Goal: Task Accomplishment & Management: Use online tool/utility

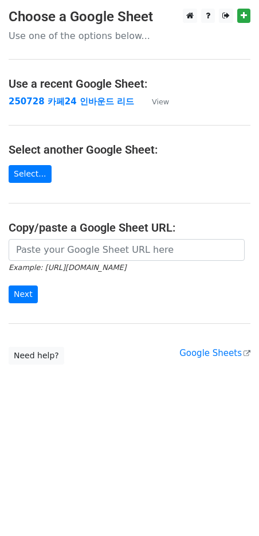
click at [71, 107] on td "250728 카페24 인바운드 리드" at bounding box center [75, 101] width 132 height 13
click at [71, 104] on strong "250728 카페24 인바운드 리드" at bounding box center [72, 101] width 126 height 10
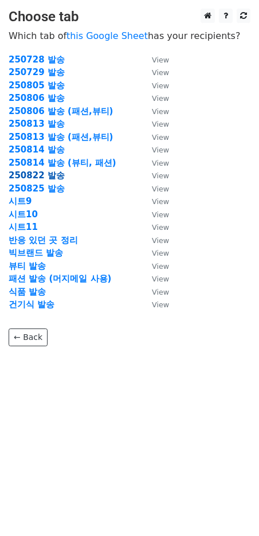
click at [46, 173] on strong "250822 발송" at bounding box center [37, 175] width 56 height 10
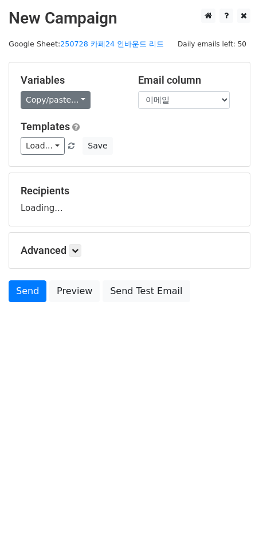
click at [28, 104] on link "Copy/paste..." at bounding box center [56, 100] width 70 height 18
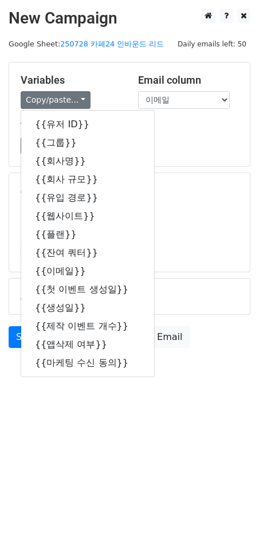
click at [160, 135] on div "Templates Load... No templates saved Save" at bounding box center [129, 137] width 235 height 35
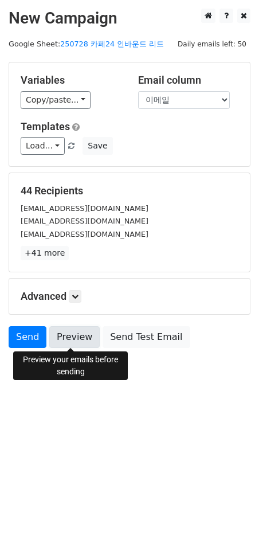
click at [54, 343] on link "Preview" at bounding box center [74, 337] width 50 height 22
click at [78, 337] on link "Preview" at bounding box center [74, 337] width 50 height 22
click at [117, 262] on div "44 Recipients meowbox@swdb.co.kr limsamyang@naver.com common@waveon.io +41 more…" at bounding box center [129, 222] width 241 height 99
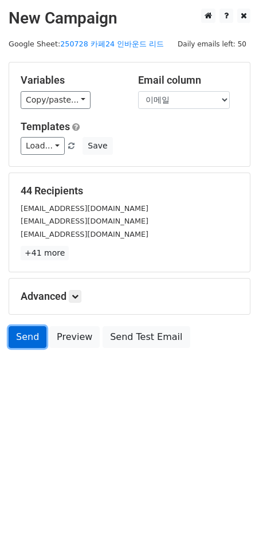
click at [35, 330] on link "Send" at bounding box center [28, 337] width 38 height 22
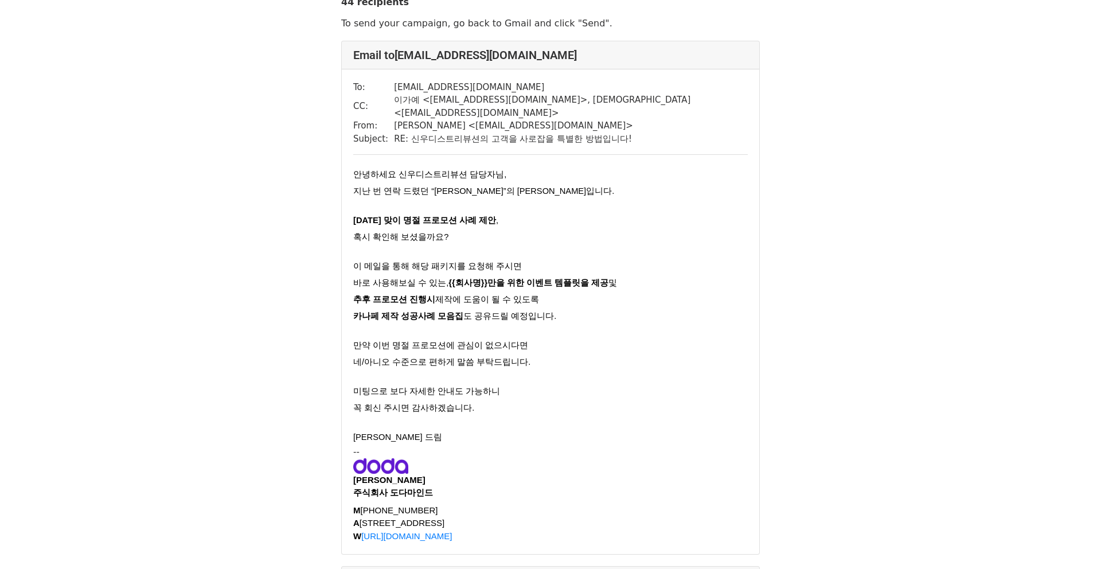
scroll to position [43, 0]
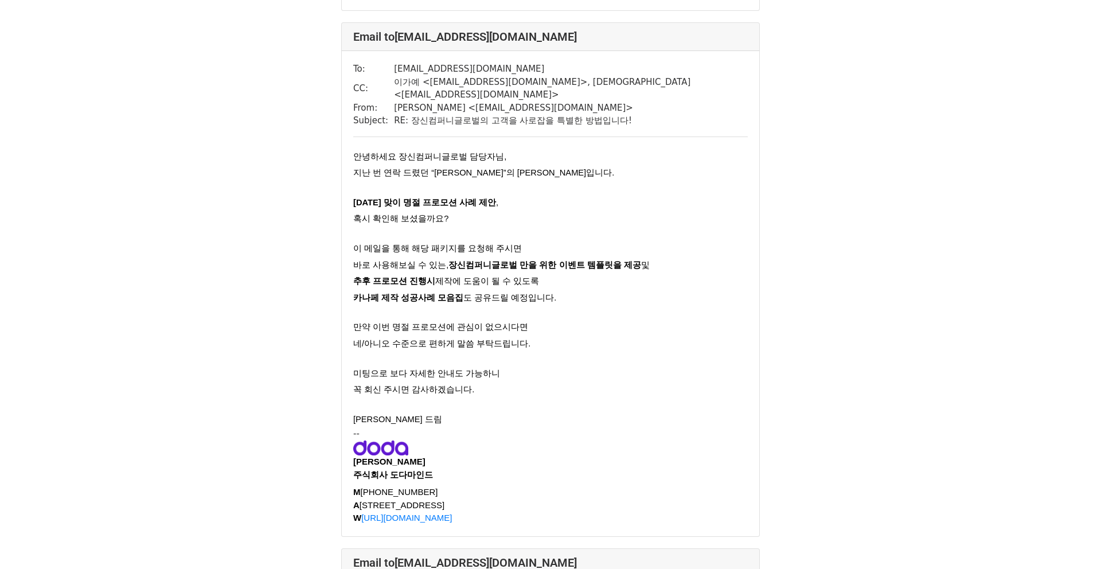
scroll to position [2684, 0]
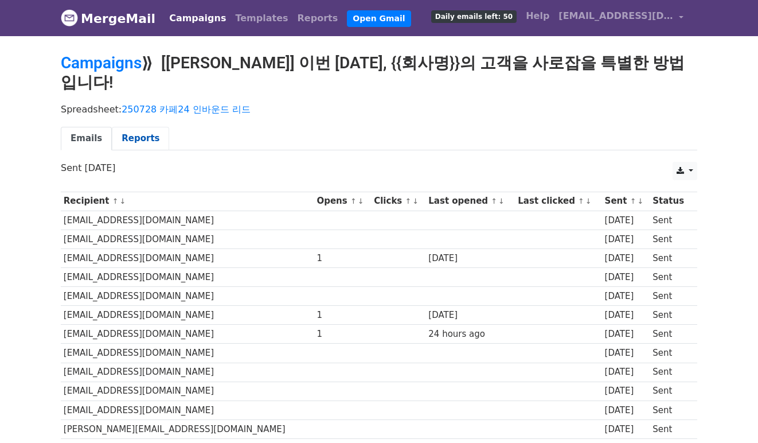
click at [142, 127] on link "Reports" at bounding box center [140, 139] width 57 height 24
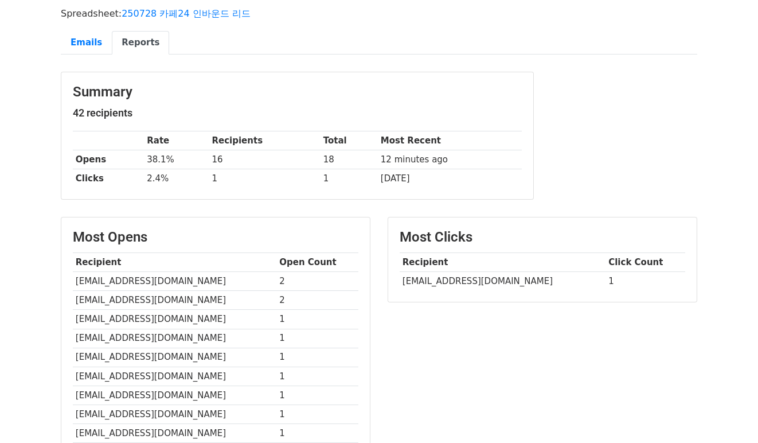
scroll to position [106, 0]
